Goal: Information Seeking & Learning: Learn about a topic

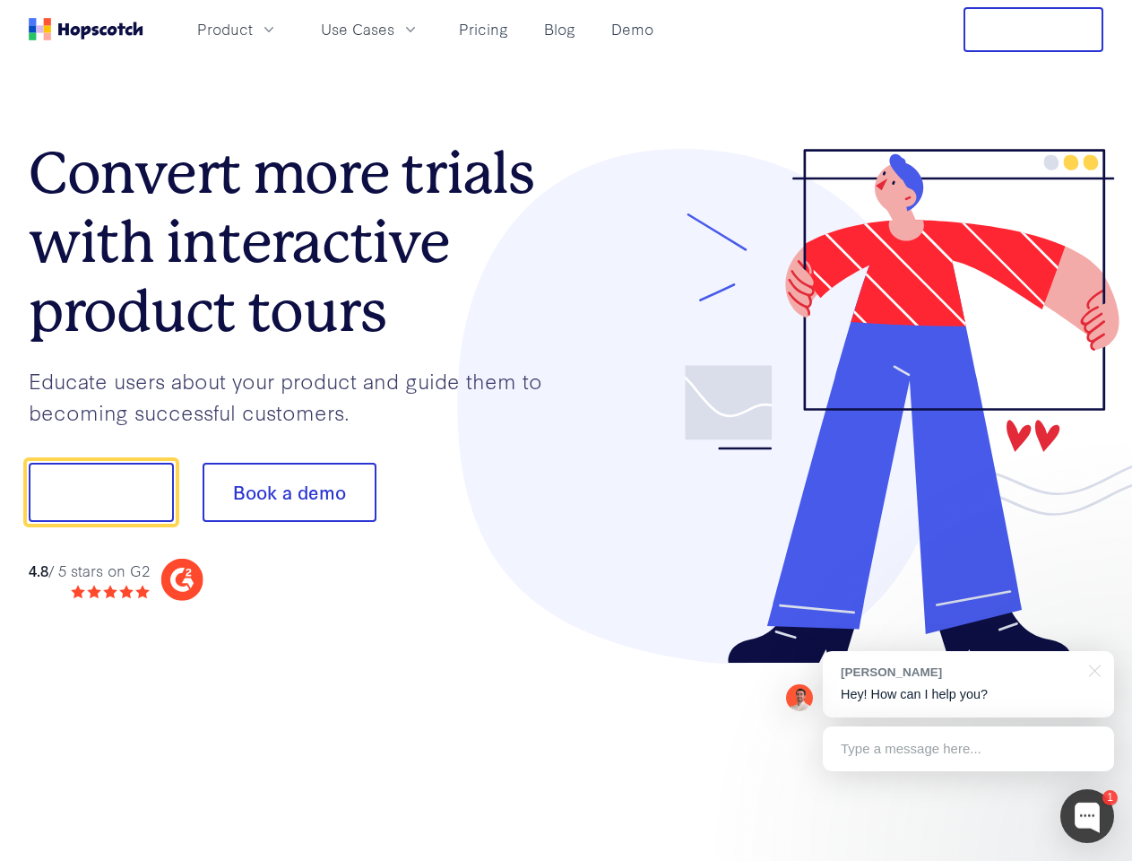
click at [567, 430] on div at bounding box center [836, 407] width 538 height 516
click at [253, 29] on span "Product" at bounding box center [225, 29] width 56 height 22
click at [395, 29] on span "Use Cases" at bounding box center [358, 29] width 74 height 22
click at [1034, 30] on button "Free Trial" at bounding box center [1034, 29] width 140 height 45
click at [100, 492] on button "Show me!" at bounding box center [101, 492] width 145 height 59
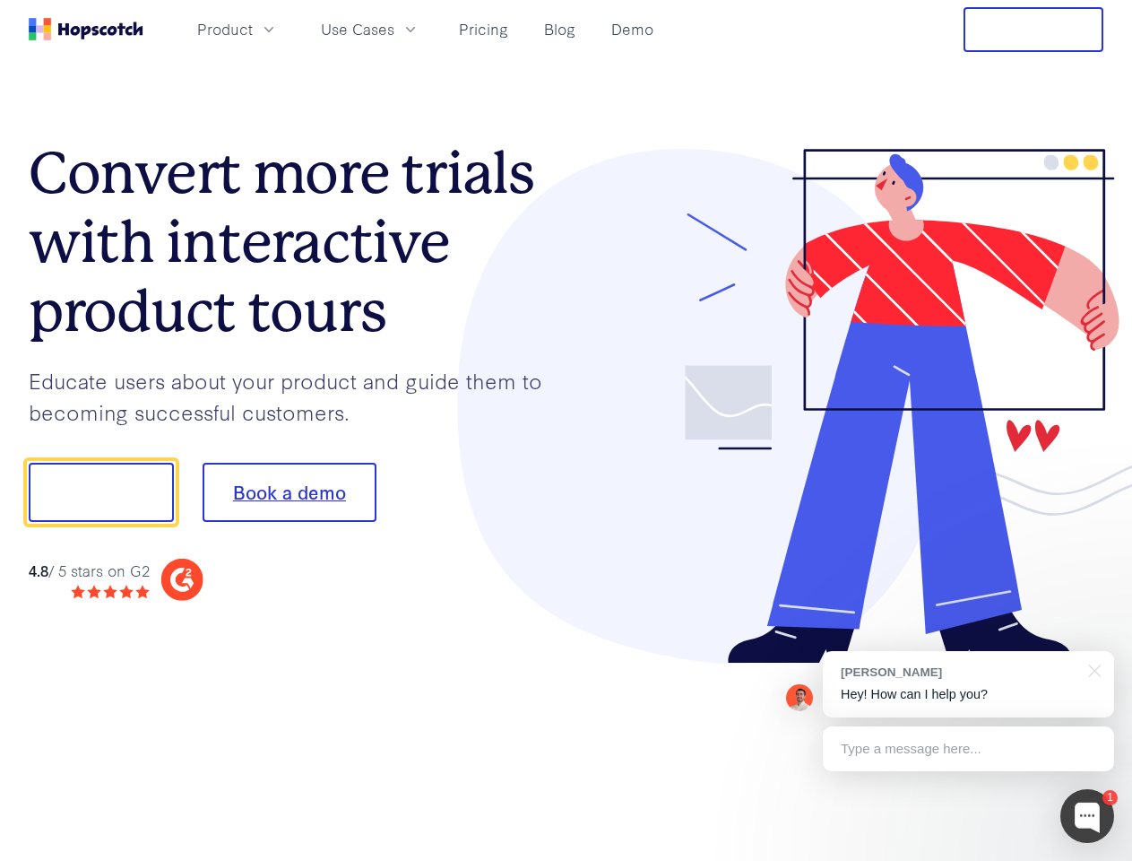
click at [289, 492] on button "Book a demo" at bounding box center [290, 492] width 174 height 59
click at [1088, 816] on div at bounding box center [1088, 816] width 54 height 54
click at [968, 684] on div "[PERSON_NAME] Hey! How can I help you?" at bounding box center [968, 684] width 291 height 66
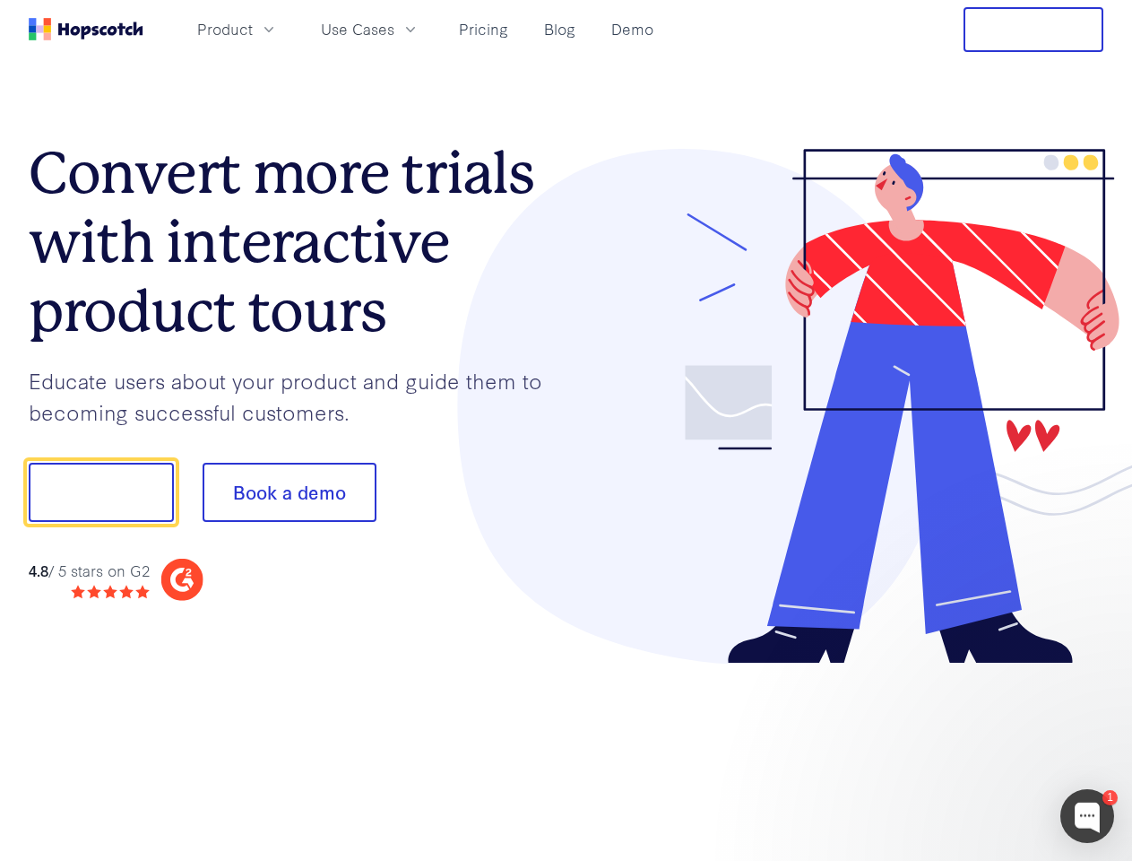
click at [1092, 669] on div at bounding box center [946, 610] width 336 height 358
click at [968, 749] on div at bounding box center [946, 610] width 336 height 358
